Goal: Check status: Check status

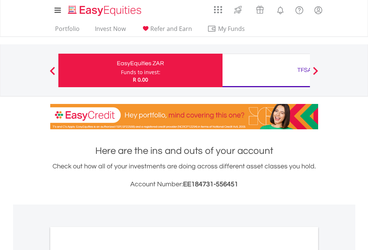
click at [121, 70] on div "Funds to invest:" at bounding box center [140, 71] width 39 height 7
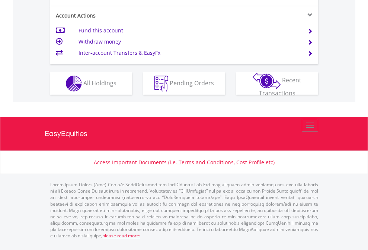
scroll to position [699, 0]
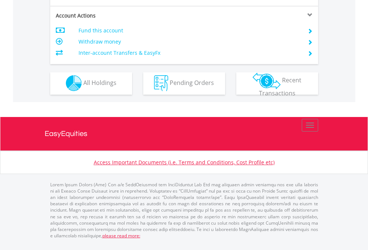
scroll to position [635, 0]
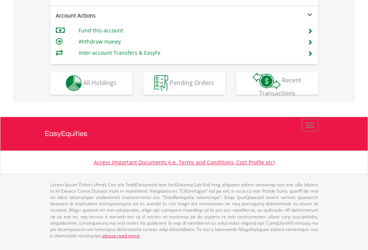
scroll to position [635, 0]
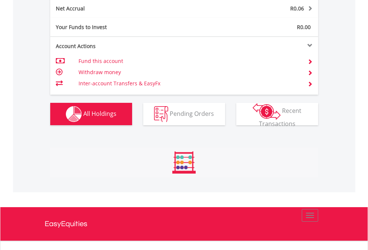
scroll to position [754, 0]
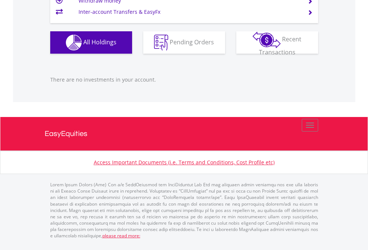
scroll to position [54, 0]
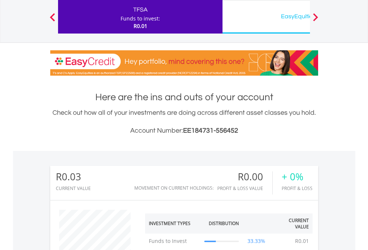
click at [266, 17] on div "EasyEquities USD" at bounding box center [304, 16] width 155 height 10
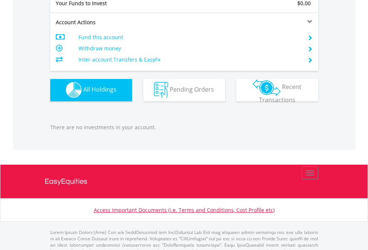
scroll to position [737, 0]
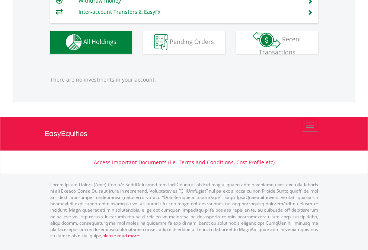
scroll to position [71, 117]
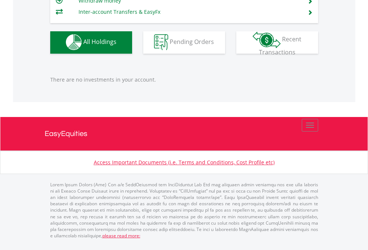
scroll to position [71, 117]
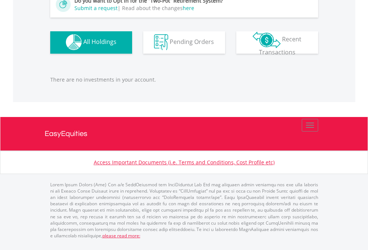
scroll to position [71, 117]
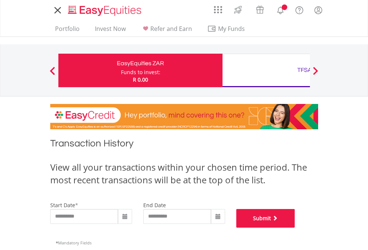
click at [295, 227] on button "Submit" at bounding box center [265, 218] width 59 height 19
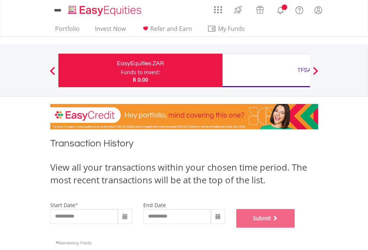
scroll to position [302, 0]
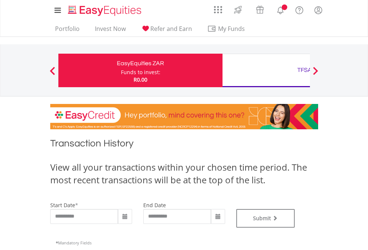
click at [266, 70] on div "TFSA" at bounding box center [304, 70] width 155 height 10
type input "**********"
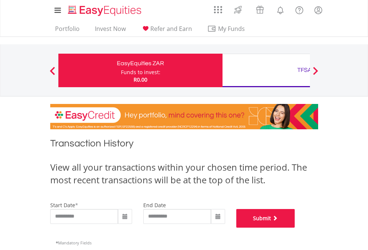
click at [295, 227] on button "Submit" at bounding box center [265, 218] width 59 height 19
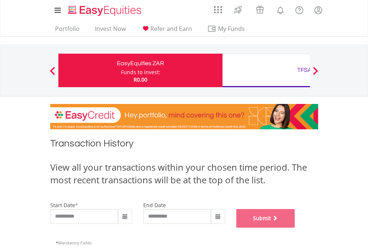
scroll to position [302, 0]
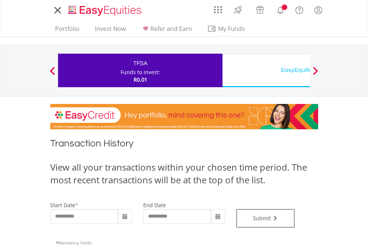
click at [266, 70] on div "EasyEquities USD" at bounding box center [304, 70] width 155 height 10
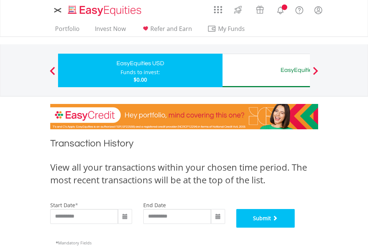
click at [295, 227] on button "Submit" at bounding box center [265, 218] width 59 height 19
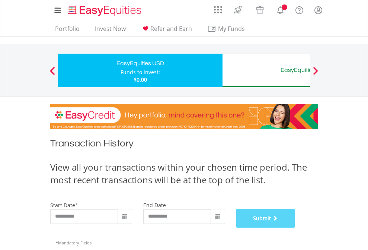
scroll to position [302, 0]
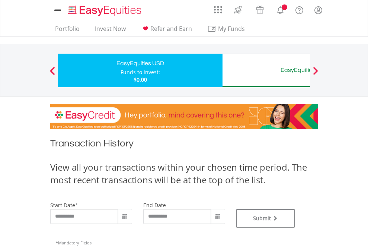
click at [266, 70] on div "EasyEquities AUD" at bounding box center [304, 70] width 155 height 10
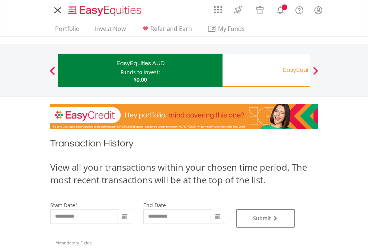
type input "**********"
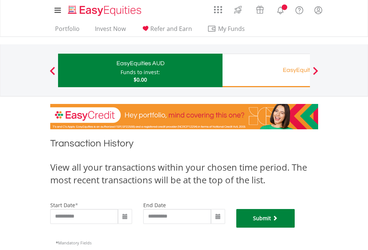
click at [295, 227] on button "Submit" at bounding box center [265, 218] width 59 height 19
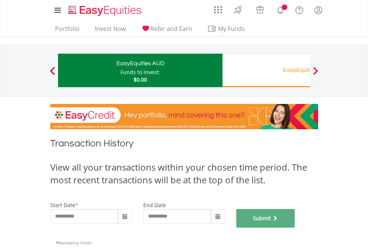
scroll to position [302, 0]
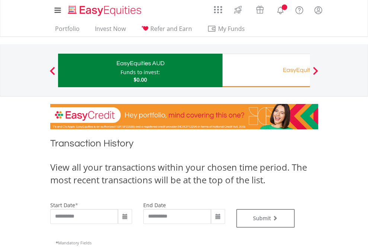
click at [121, 70] on div "Funds to invest:" at bounding box center [140, 71] width 39 height 7
type input "**********"
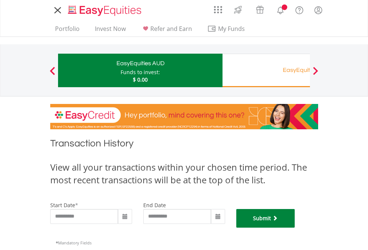
click at [295, 227] on button "Submit" at bounding box center [265, 218] width 59 height 19
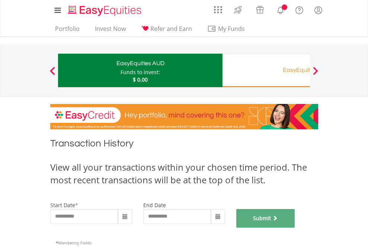
scroll to position [302, 0]
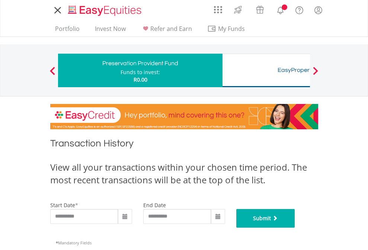
click at [295, 227] on button "Submit" at bounding box center [265, 218] width 59 height 19
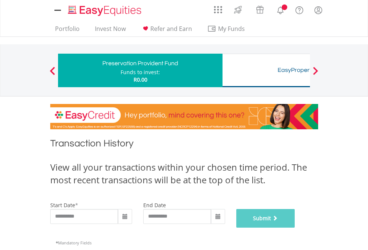
scroll to position [302, 0]
